Goal: Connect with others: Connect with others

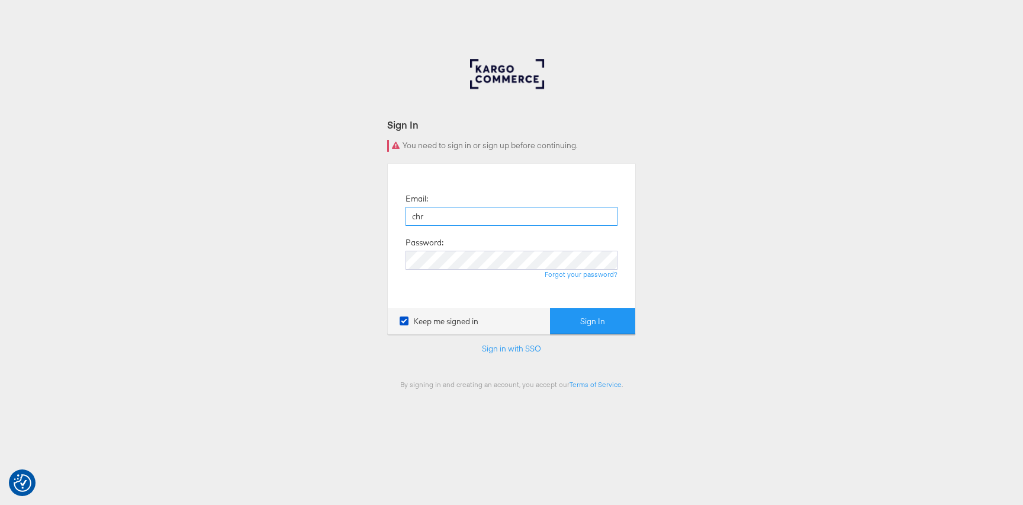
type input "[PERSON_NAME][EMAIL_ADDRESS][PERSON_NAME][DOMAIN_NAME]"
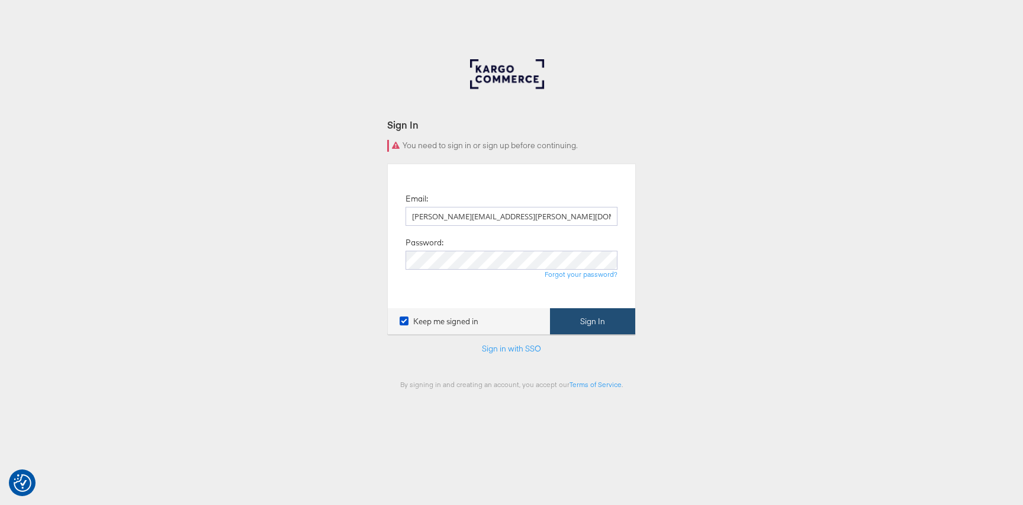
click at [615, 327] on button "Sign In" at bounding box center [592, 321] width 85 height 27
click at [503, 220] on input "[PERSON_NAME][EMAIL_ADDRESS][PERSON_NAME][DOMAIN_NAME]" at bounding box center [512, 216] width 212 height 19
type input "[PERSON_NAME][EMAIL_ADDRESS][PERSON_NAME][DOMAIN_NAME]"
click at [599, 317] on button "Sign In" at bounding box center [592, 321] width 85 height 27
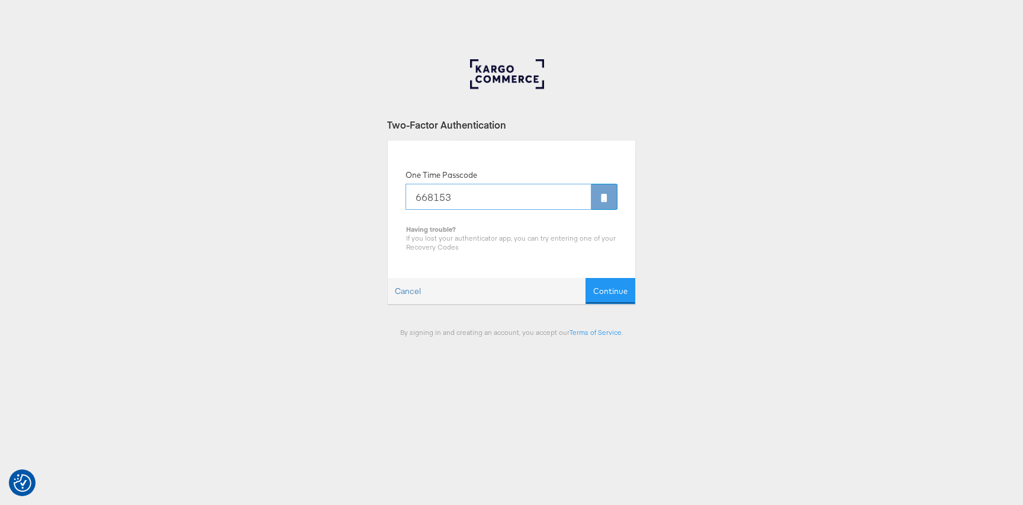
type input "668153"
click at [586, 278] on button "Continue" at bounding box center [611, 291] width 50 height 27
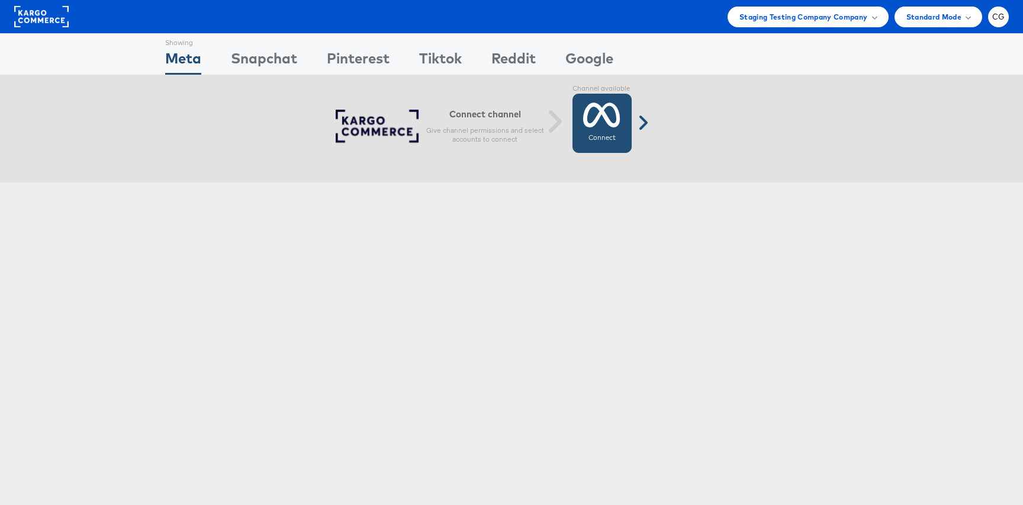
click at [606, 121] on icon at bounding box center [601, 115] width 37 height 30
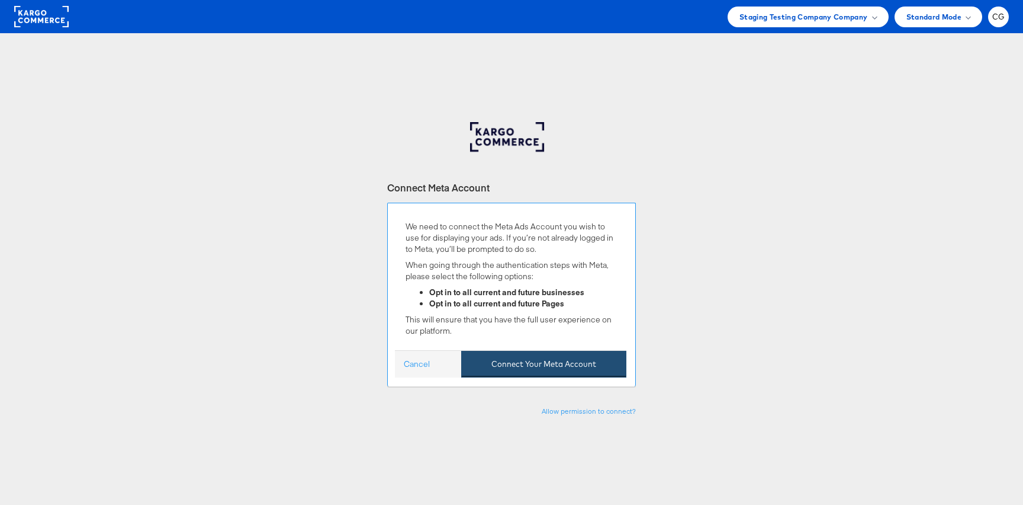
click at [578, 361] on button "Connect Your Meta Account" at bounding box center [543, 364] width 165 height 27
